Goal: Task Accomplishment & Management: Manage account settings

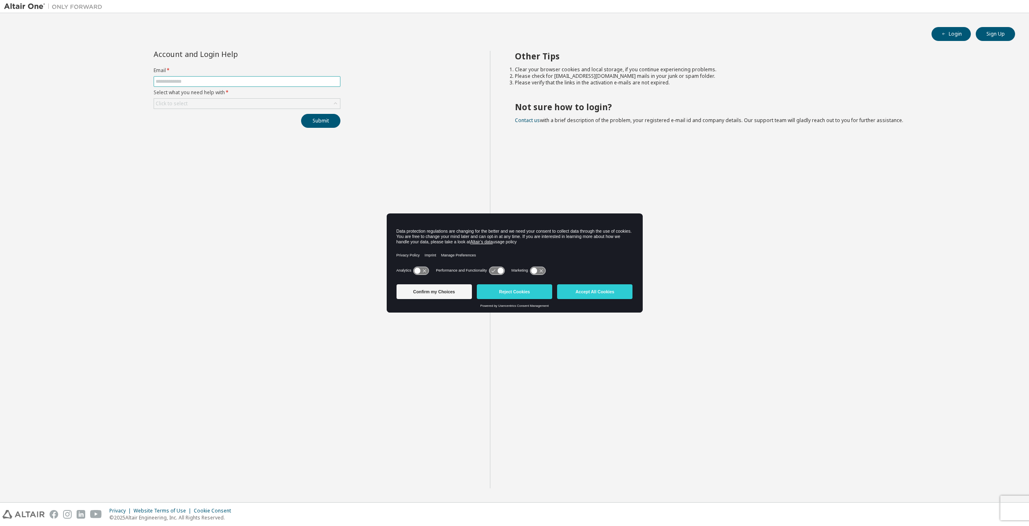
click at [224, 84] on input "text" at bounding box center [247, 81] width 183 height 7
type input "**********"
click at [218, 102] on div "Click to select" at bounding box center [247, 104] width 186 height 10
click at [215, 125] on li "I forgot my password" at bounding box center [246, 126] width 184 height 11
click at [309, 120] on button "Submit" at bounding box center [320, 121] width 39 height 14
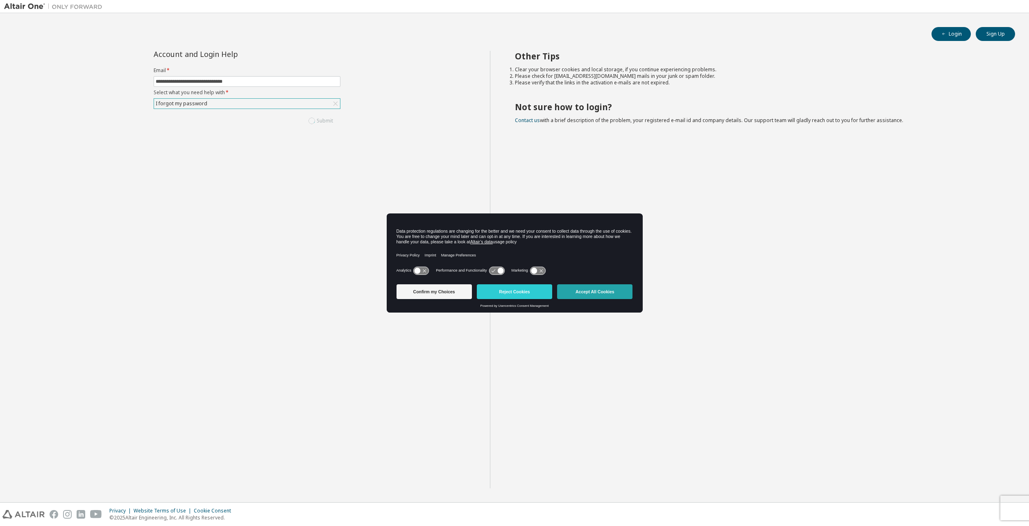
click at [584, 297] on button "Accept All Cookies" at bounding box center [594, 291] width 75 height 15
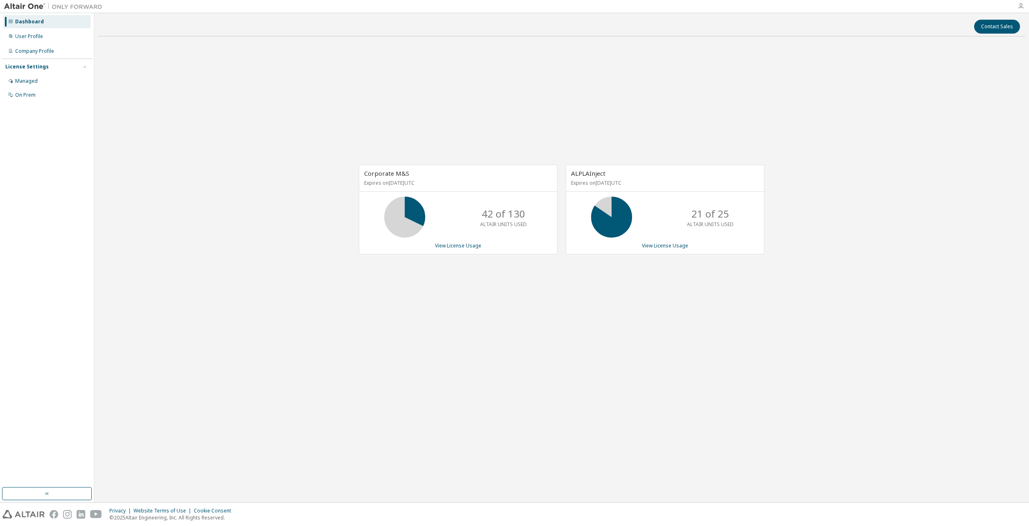
click at [1019, 5] on icon "button" at bounding box center [1020, 6] width 7 height 7
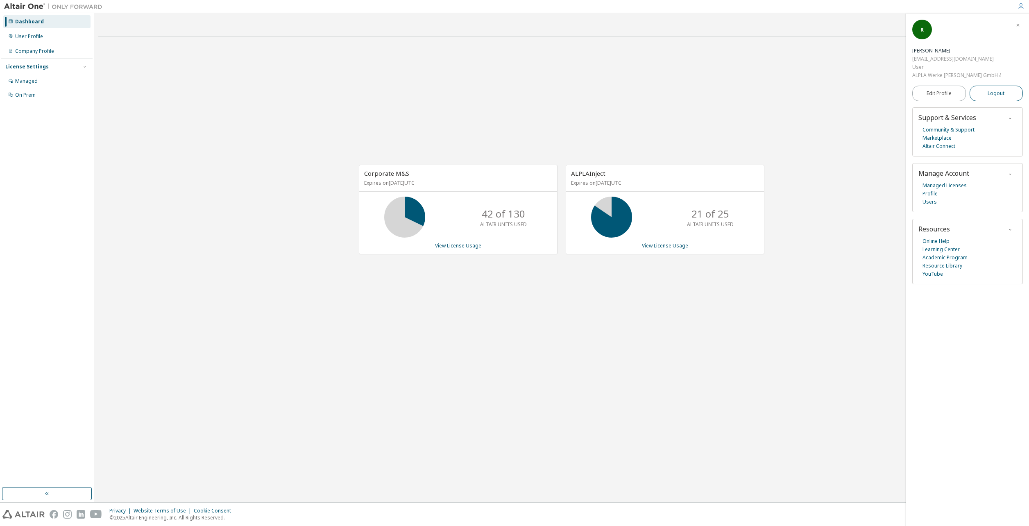
click at [983, 95] on button "Logout" at bounding box center [996, 94] width 54 height 16
